Goal: Transaction & Acquisition: Book appointment/travel/reservation

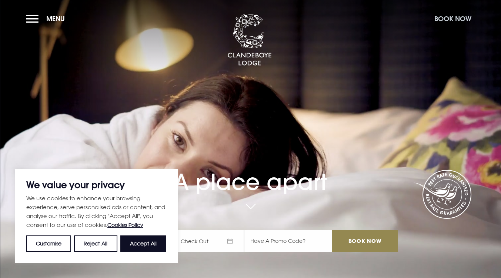
click at [444, 14] on button "Book Now" at bounding box center [453, 19] width 44 height 16
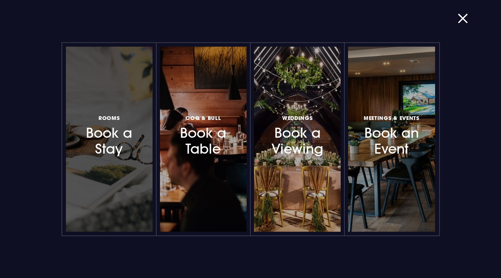
click at [86, 149] on h3 "Rooms Book a Stay" at bounding box center [109, 135] width 58 height 44
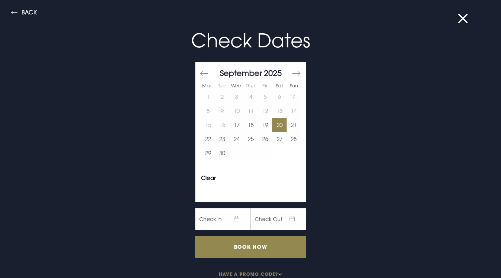
click at [273, 123] on button "20" at bounding box center [279, 125] width 14 height 14
click at [287, 123] on button "21" at bounding box center [294, 125] width 14 height 14
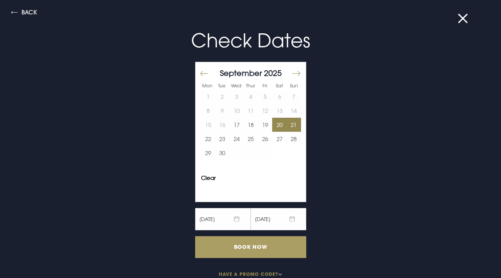
click at [257, 248] on input "Book Now" at bounding box center [250, 247] width 111 height 22
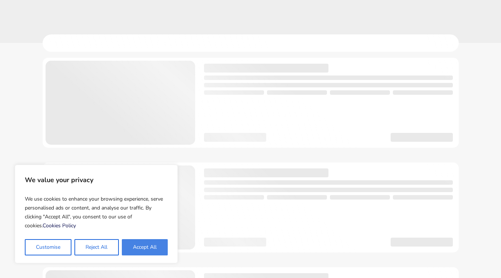
click at [148, 248] on button "Accept All" at bounding box center [145, 247] width 46 height 16
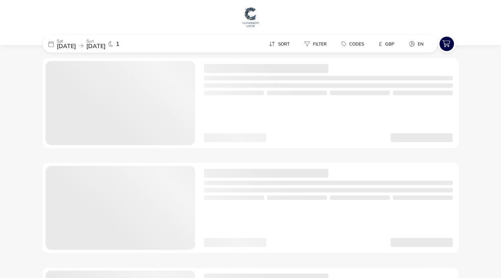
checkbox input "true"
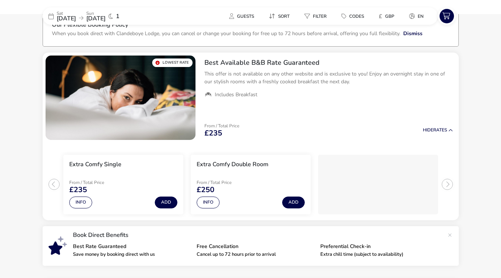
scroll to position [37, 0]
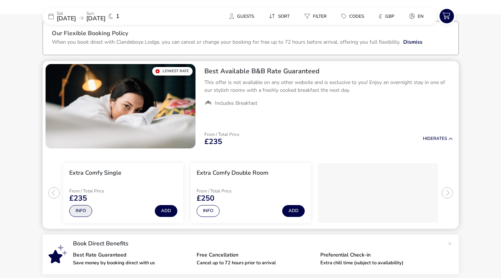
click at [77, 212] on button "Info" at bounding box center [80, 211] width 23 height 12
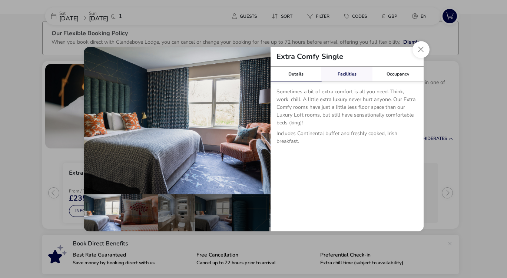
click at [339, 73] on link "Facilities" at bounding box center [346, 74] width 51 height 15
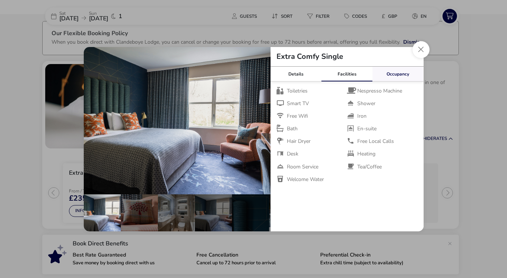
click at [386, 72] on link "Occupancy" at bounding box center [397, 74] width 51 height 15
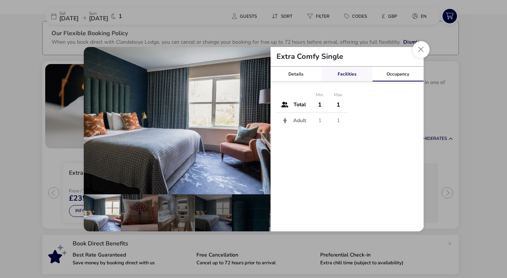
click at [346, 73] on link "Facilities" at bounding box center [346, 74] width 51 height 15
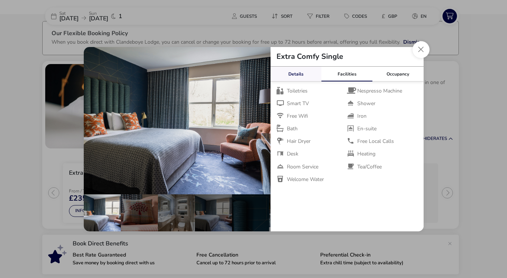
click at [303, 74] on link "Details" at bounding box center [296, 74] width 51 height 15
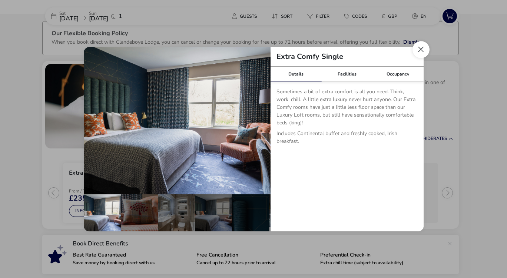
click at [416, 50] on button "Close dialog" at bounding box center [420, 49] width 17 height 17
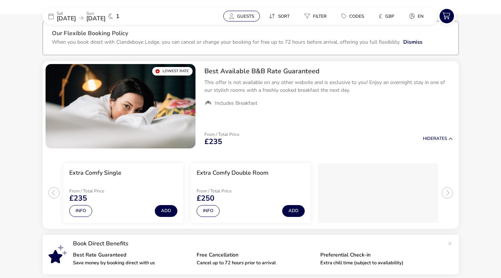
click at [257, 17] on button "Guests" at bounding box center [241, 16] width 37 height 11
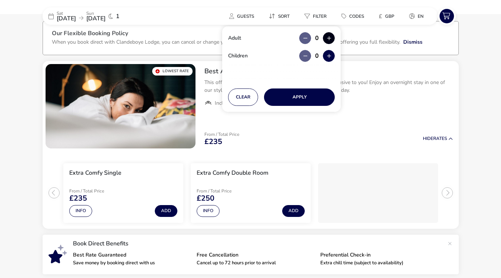
click at [332, 38] on button "button" at bounding box center [329, 38] width 12 height 12
click at [332, 38] on span "button" at bounding box center [332, 38] width 0 height 0
type input "2"
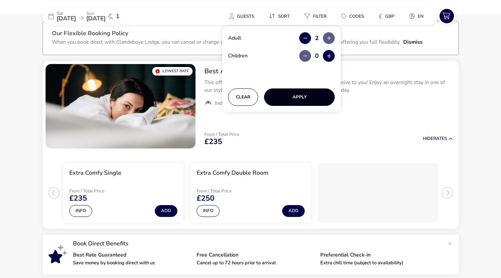
click at [309, 101] on button "Apply" at bounding box center [299, 97] width 71 height 17
